Goal: Check status: Check status

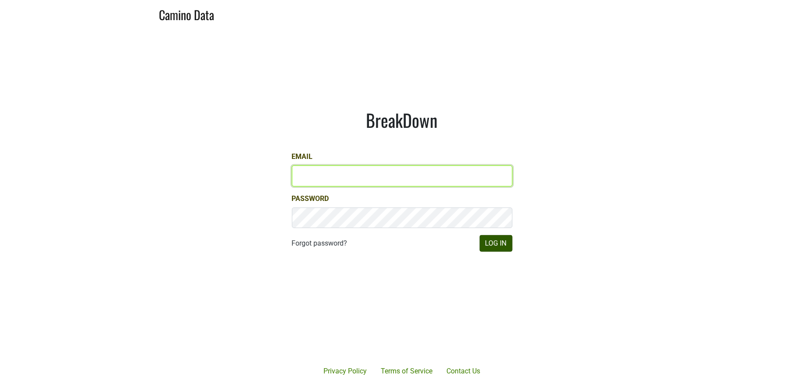
type input "[PERSON_NAME][EMAIL_ADDRESS][DOMAIN_NAME]"
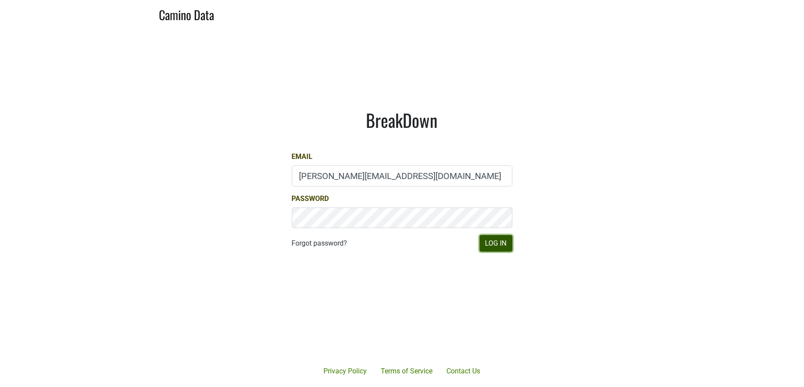
click at [495, 243] on button "Log In" at bounding box center [496, 243] width 33 height 17
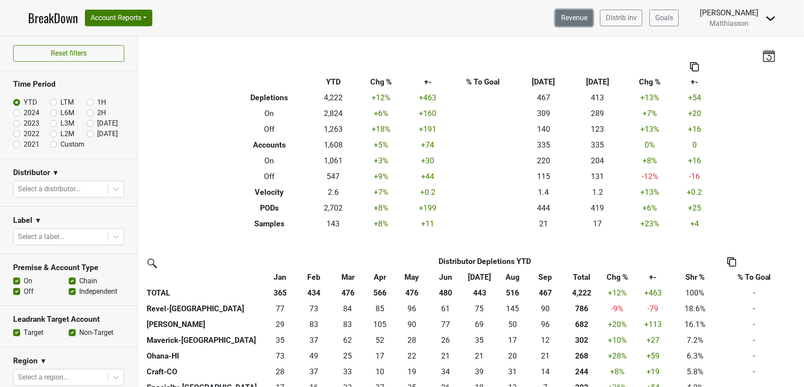
click at [578, 21] on link "Revenue" at bounding box center [575, 18] width 38 height 17
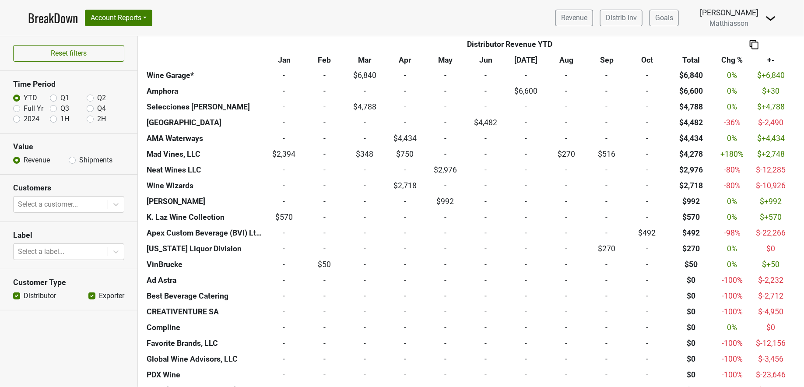
scroll to position [790, 0]
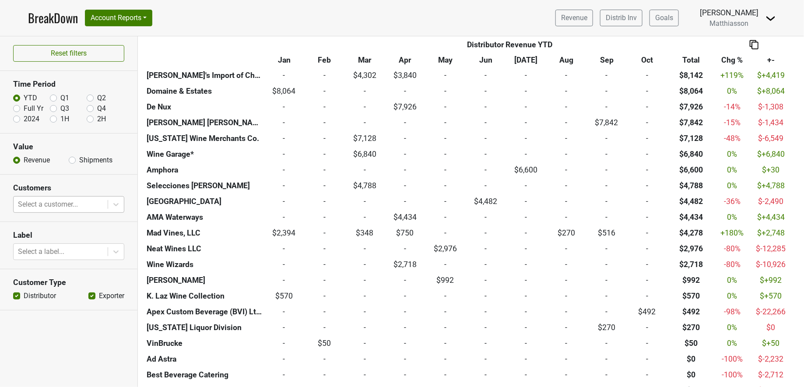
click at [87, 206] on div at bounding box center [60, 204] width 85 height 12
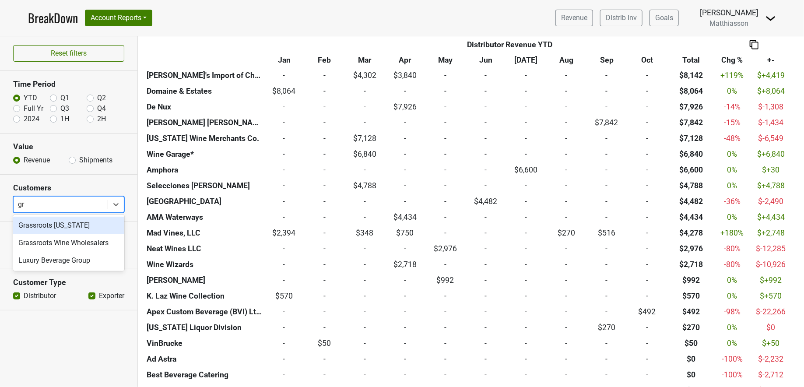
type input "gra"
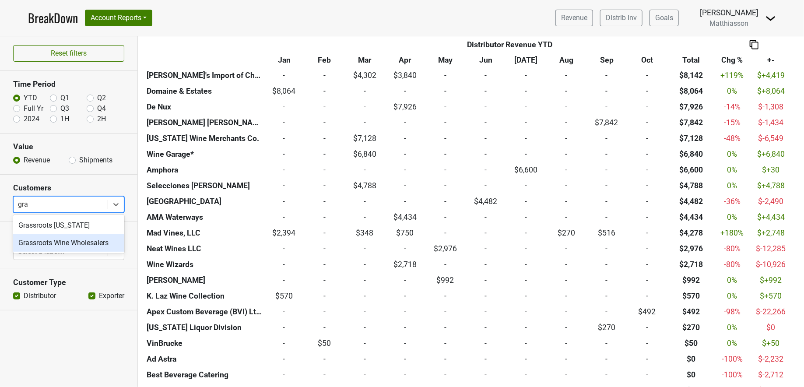
click at [85, 240] on div "Grassroots Wine Wholesalers" at bounding box center [68, 243] width 111 height 18
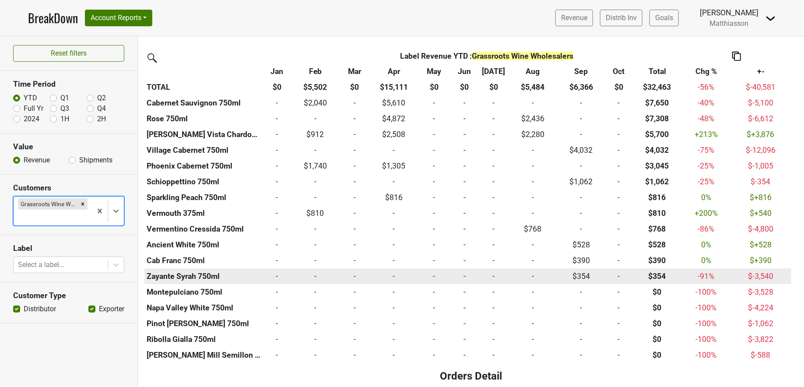
scroll to position [353, 0]
